Goal: Transaction & Acquisition: Purchase product/service

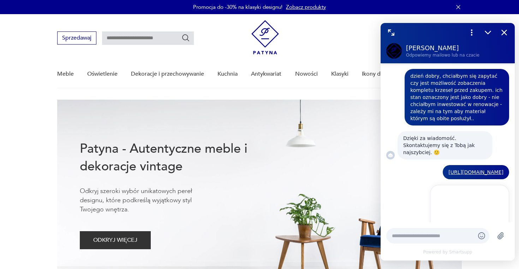
scroll to position [178, 0]
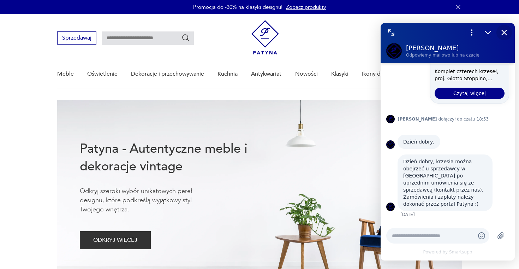
click at [504, 34] on icon "Zamknij" at bounding box center [504, 32] width 9 height 9
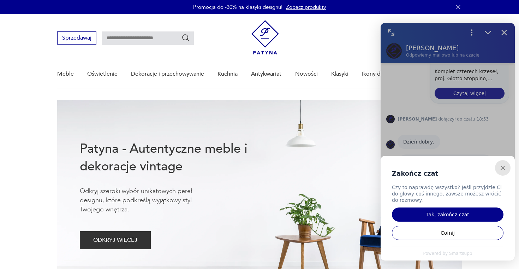
click at [502, 169] on icon "Zamknij" at bounding box center [503, 168] width 4 height 4
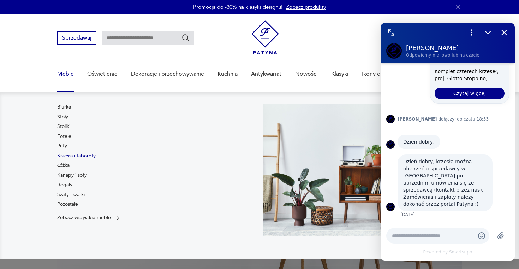
click at [70, 154] on link "Krzesła i taborety" at bounding box center [76, 155] width 39 height 7
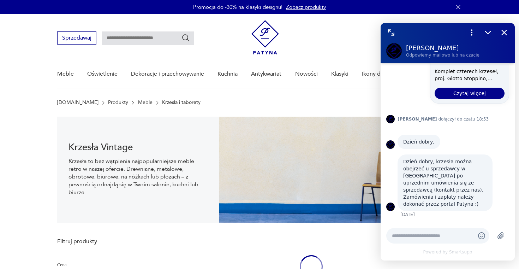
scroll to position [11, 0]
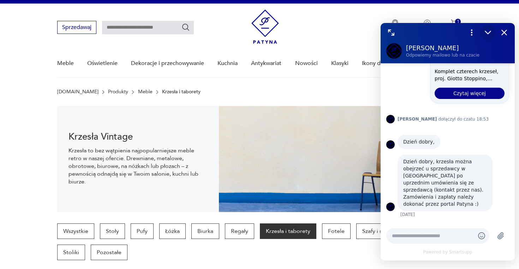
click at [490, 31] on icon "Zmniejsz" at bounding box center [487, 32] width 5 height 3
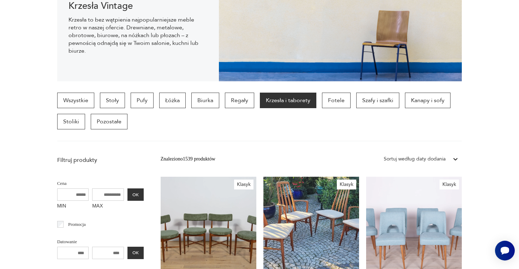
scroll to position [165, 0]
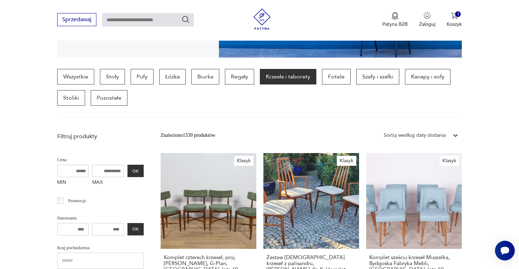
click at [452, 134] on icon at bounding box center [455, 135] width 7 height 7
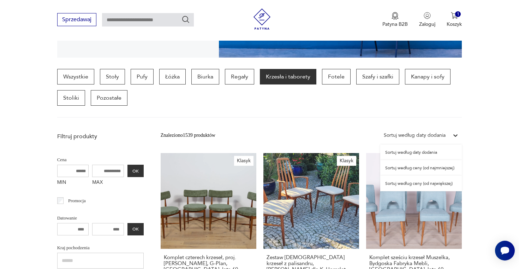
click at [443, 182] on div "Sortuj według ceny (od największej)" at bounding box center [421, 184] width 82 height 16
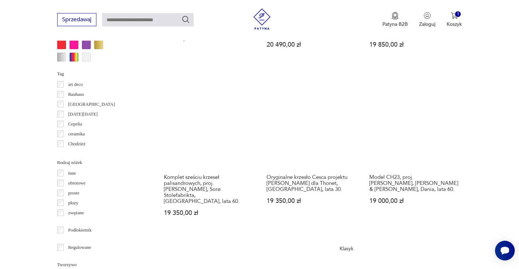
scroll to position [737, 0]
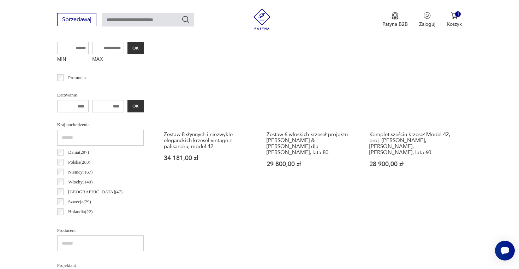
scroll to position [188, 0]
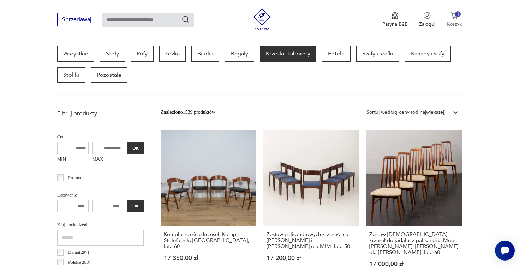
click at [451, 18] on img "button" at bounding box center [454, 15] width 7 height 7
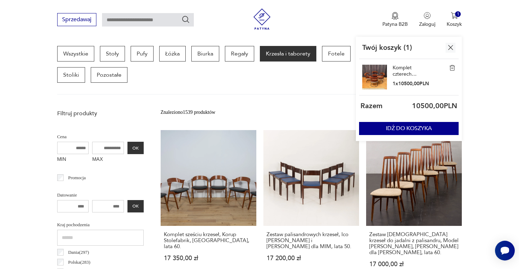
click at [407, 69] on link "Komplet czterech krzeseł, proj. Giotto Stoppino, [GEOGRAPHIC_DATA], lata 70." at bounding box center [410, 71] width 35 height 13
